Goal: Task Accomplishment & Management: Complete application form

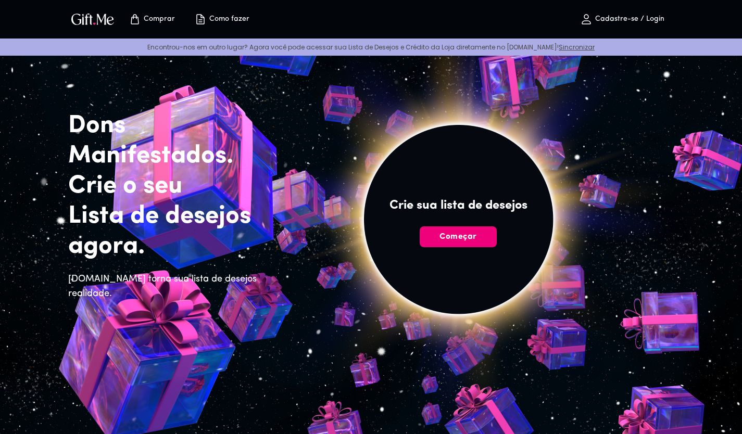
click at [467, 233] on font "Começar" at bounding box center [457, 237] width 37 height 8
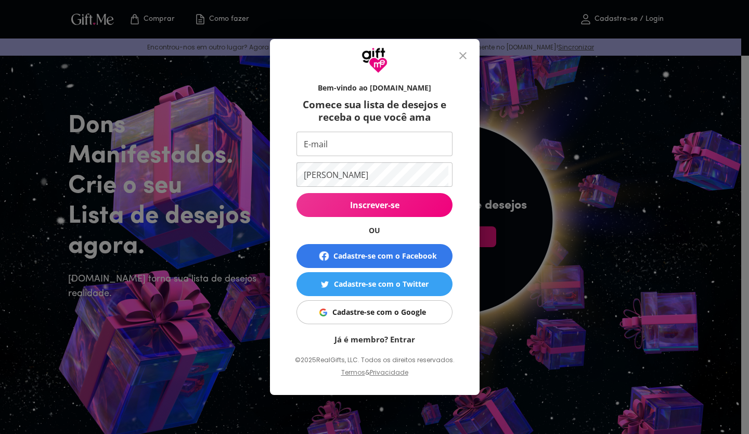
click at [407, 317] on div "Cadastre-se com o Google" at bounding box center [380, 312] width 94 height 11
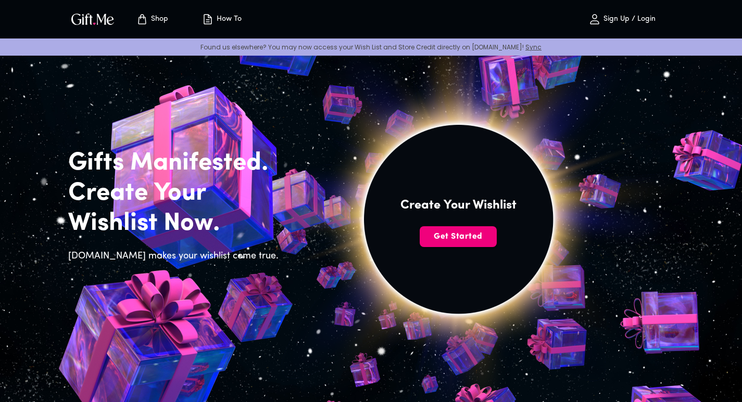
click at [449, 243] on button "Get Started" at bounding box center [457, 236] width 77 height 21
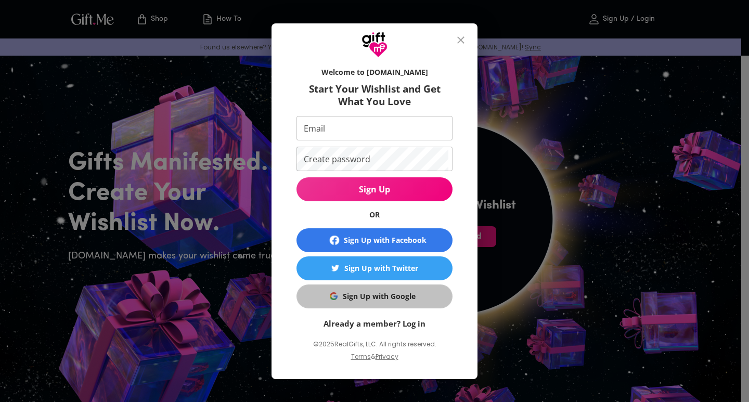
click at [377, 300] on div "Sign Up with Google" at bounding box center [379, 296] width 73 height 11
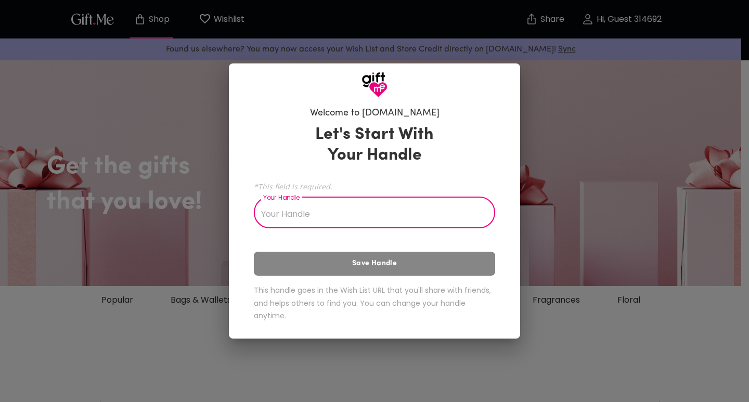
click at [315, 211] on input "Your Handle" at bounding box center [369, 213] width 230 height 29
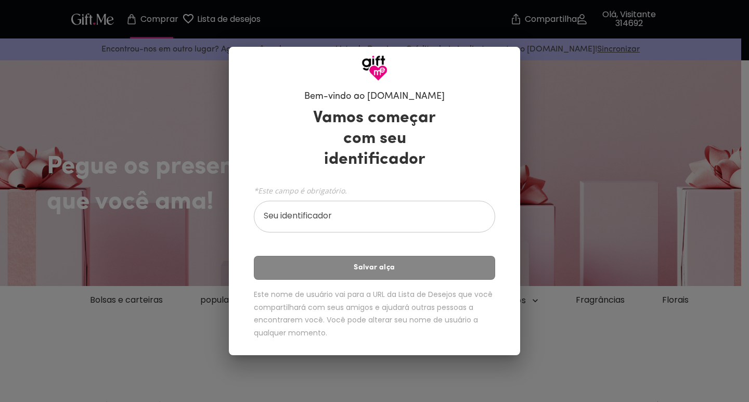
click at [375, 224] on input "Seu identificador" at bounding box center [369, 217] width 230 height 29
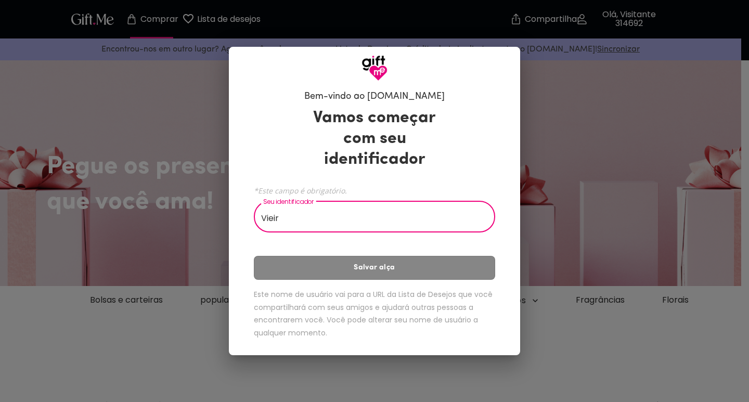
type input "Vieira"
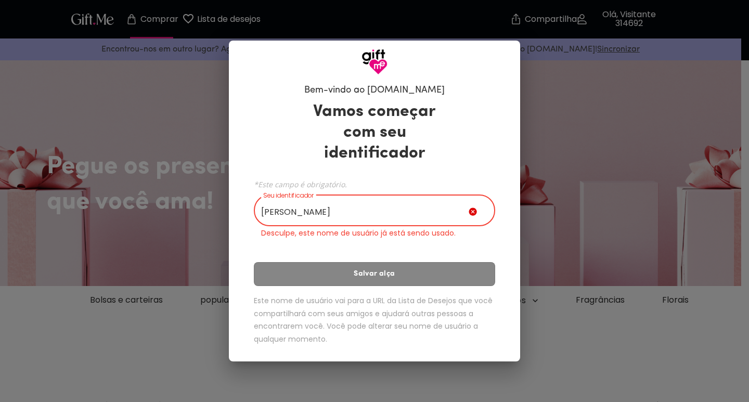
drag, startPoint x: 413, startPoint y: 213, endPoint x: 94, endPoint y: 220, distance: 319.1
click at [94, 220] on div "Bem-vindo ao Gift.me Vamos começar com seu identificador *Este campo é obrigató…" at bounding box center [374, 201] width 749 height 402
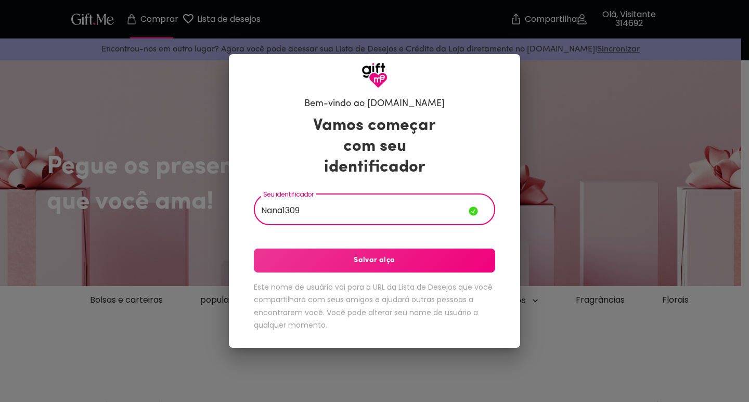
type input "Nana1309"
click at [350, 265] on span "Salvar alça" at bounding box center [374, 260] width 241 height 11
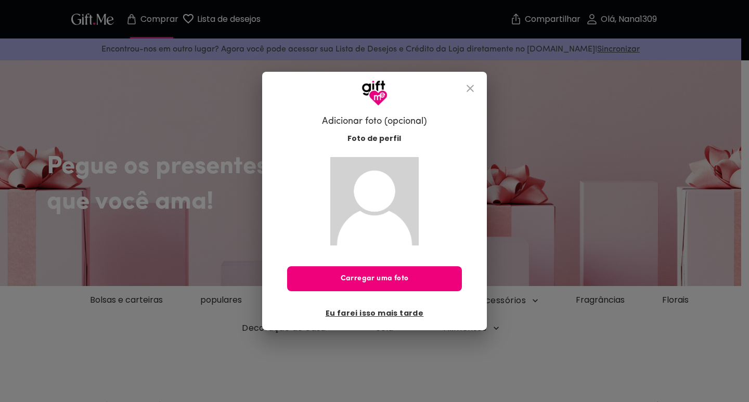
click at [383, 276] on font "Carregar uma foto" at bounding box center [375, 279] width 68 height 8
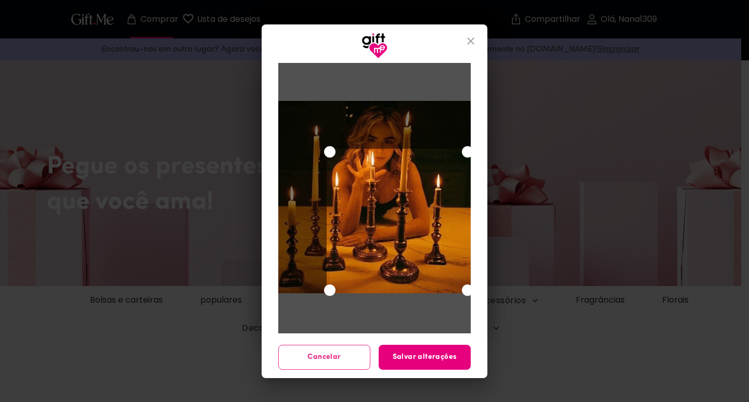
click at [338, 350] on button "Cancelar" at bounding box center [324, 357] width 92 height 25
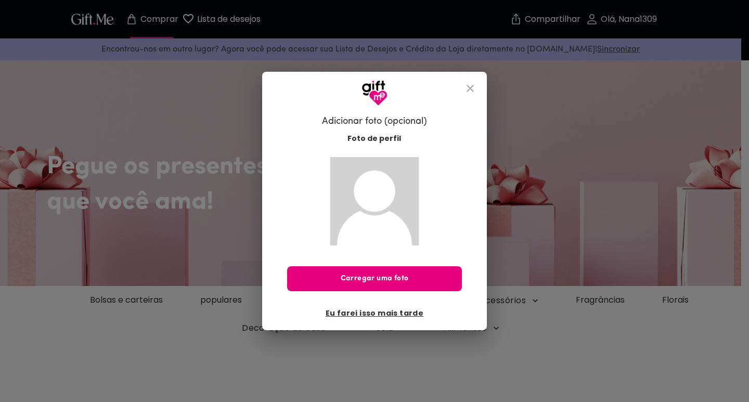
click at [397, 198] on img at bounding box center [374, 201] width 88 height 88
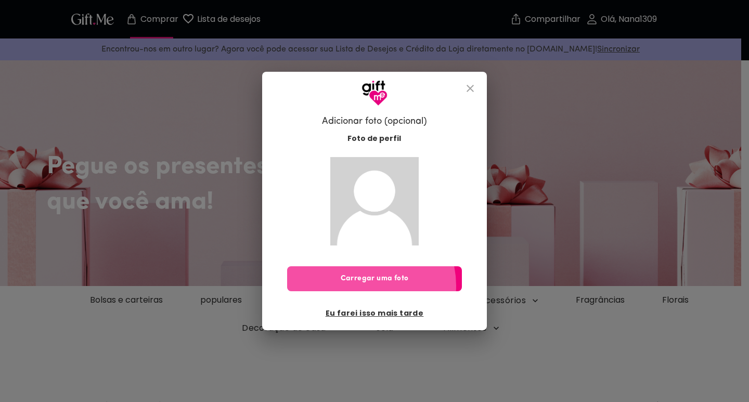
click at [367, 286] on button "Carregar uma foto" at bounding box center [374, 278] width 174 height 25
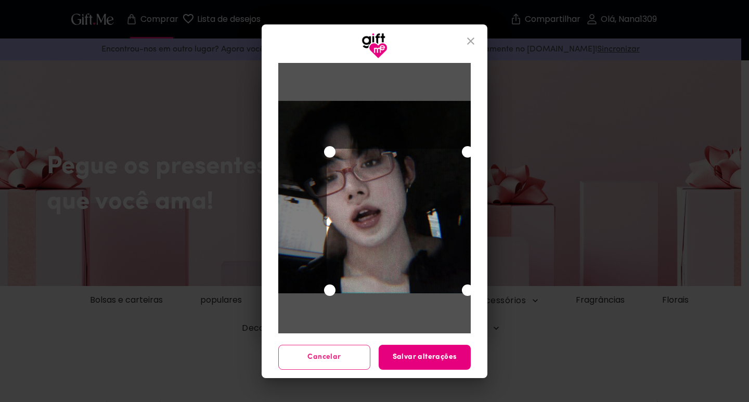
click at [352, 357] on span "Cancelar" at bounding box center [324, 357] width 91 height 11
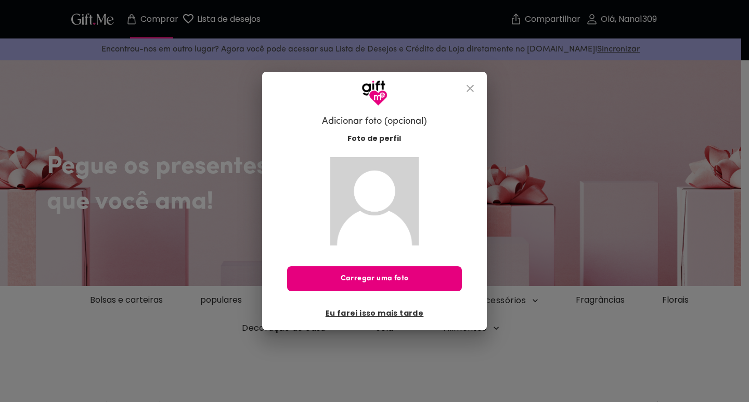
click at [377, 199] on img at bounding box center [374, 201] width 88 height 88
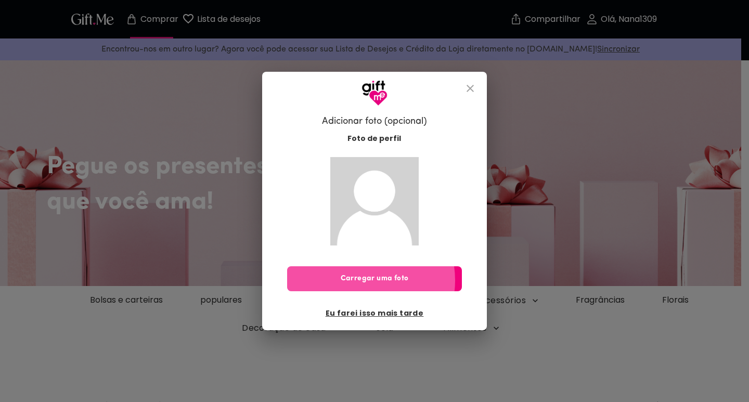
click at [360, 281] on font "Carregar uma foto" at bounding box center [375, 279] width 68 height 8
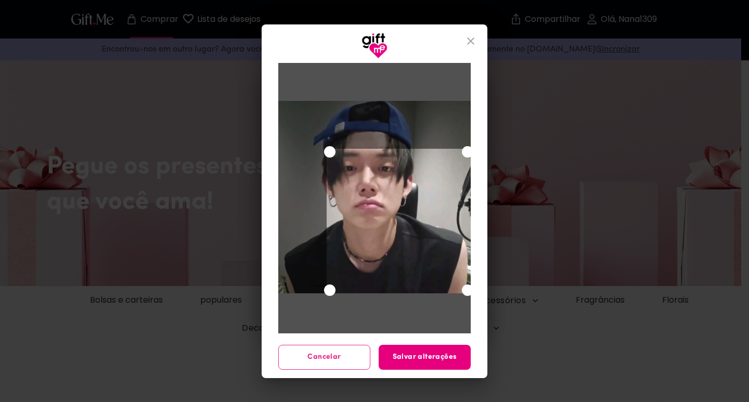
click at [414, 245] on div "Use the arrow keys to move the crop selection area" at bounding box center [399, 221] width 145 height 145
click at [302, 118] on div at bounding box center [374, 197] width 193 height 193
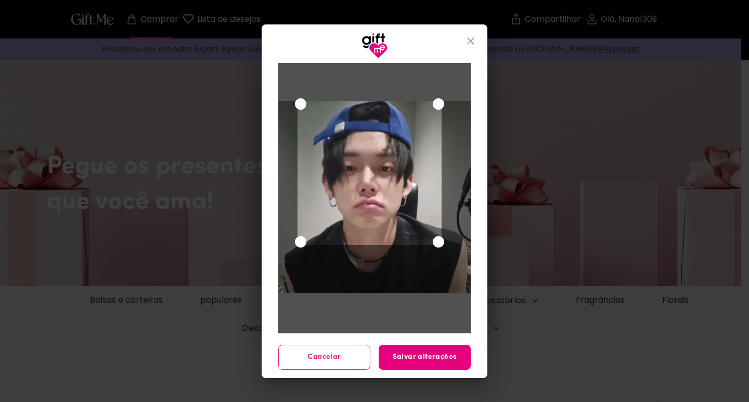
click at [352, 111] on div "Use the arrow keys to move the crop selection area" at bounding box center [370, 173] width 145 height 145
click at [416, 365] on button "Salvar alterações" at bounding box center [425, 357] width 92 height 25
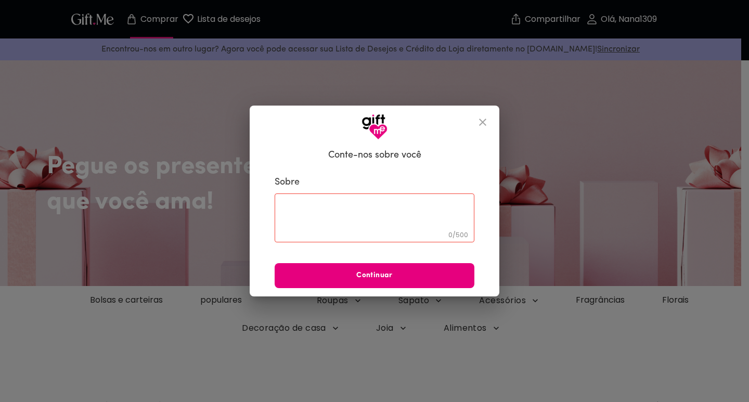
click at [365, 224] on textarea at bounding box center [374, 218] width 185 height 30
click at [485, 129] on button "fechar" at bounding box center [482, 122] width 25 height 25
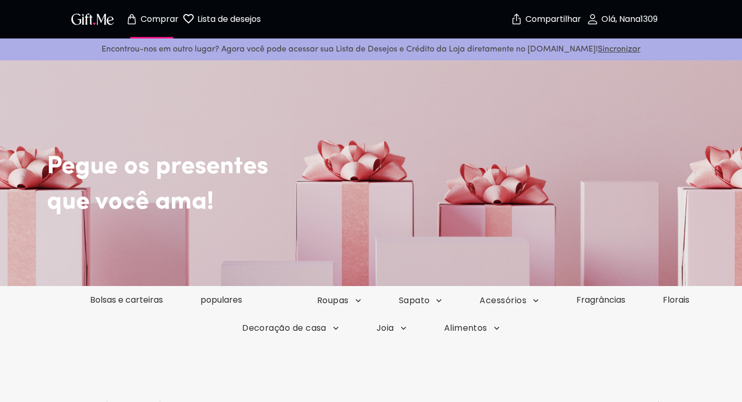
click at [80, 157] on font "Pegue os presentes" at bounding box center [157, 167] width 221 height 25
click at [552, 23] on font "Compartilhar" at bounding box center [553, 19] width 56 height 12
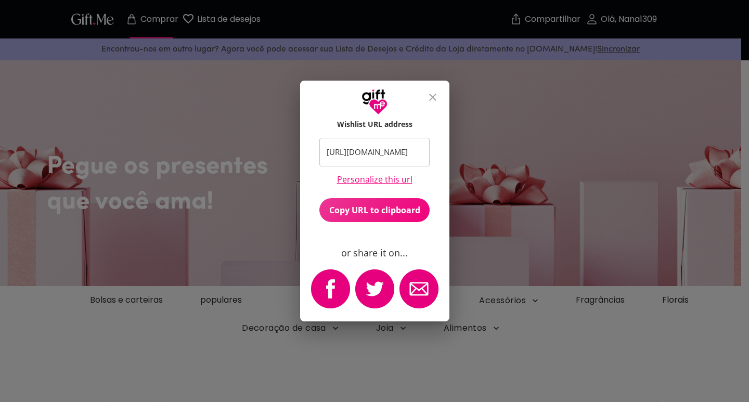
click at [420, 287] on img "email" at bounding box center [419, 289] width 39 height 39
click at [418, 282] on img "email" at bounding box center [419, 289] width 39 height 39
click at [419, 286] on img "email" at bounding box center [419, 289] width 39 height 39
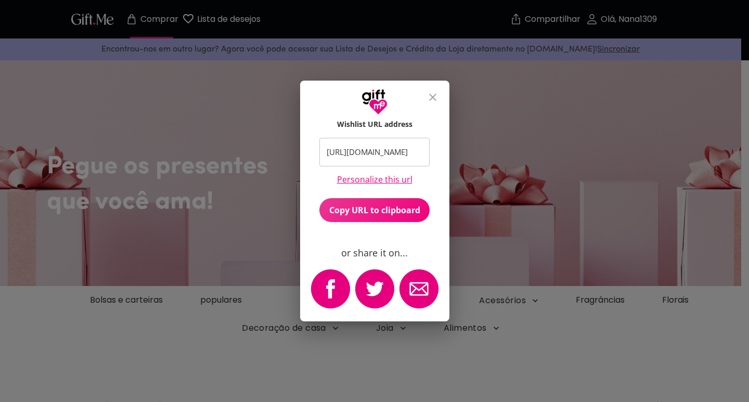
click at [419, 286] on img "email" at bounding box center [419, 289] width 39 height 39
click at [436, 93] on icon "close" at bounding box center [433, 97] width 12 height 12
